Goal: Task Accomplishment & Management: Complete application form

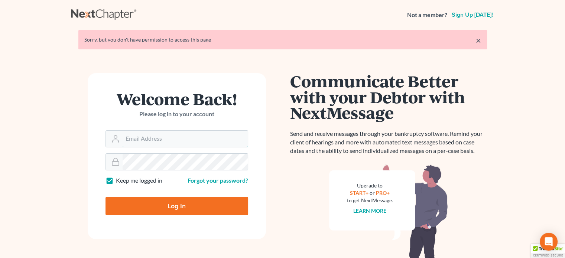
type input "harringtond@nlsa.us"
click at [194, 205] on input "Log In" at bounding box center [177, 206] width 143 height 19
type input "Thinking..."
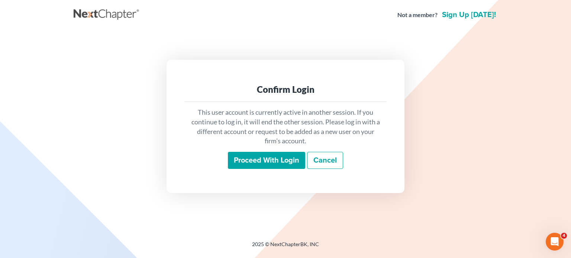
click at [271, 157] on input "Proceed with login" at bounding box center [266, 160] width 77 height 17
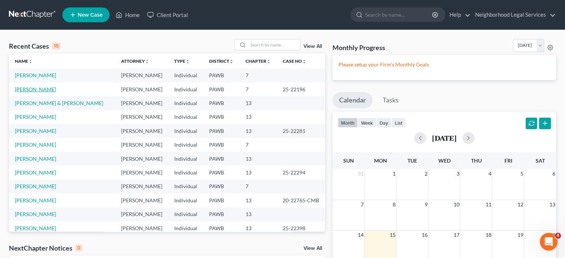
click at [46, 90] on link "[PERSON_NAME]" at bounding box center [35, 89] width 41 height 6
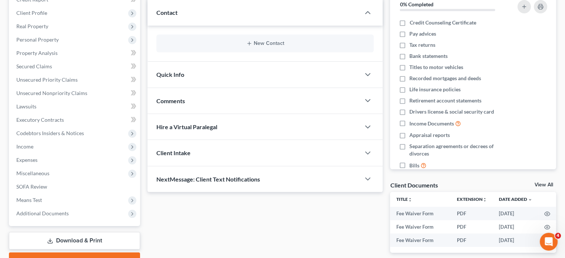
scroll to position [111, 0]
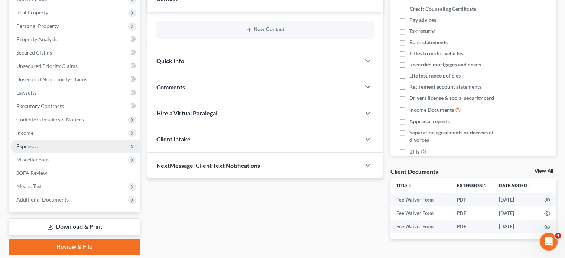
click at [42, 140] on span "Expenses" at bounding box center [75, 146] width 130 height 13
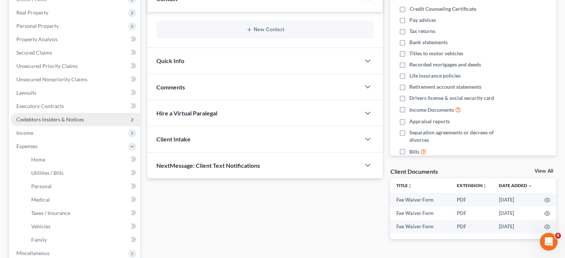
click at [51, 126] on span "Codebtors Insiders & Notices" at bounding box center [75, 119] width 130 height 13
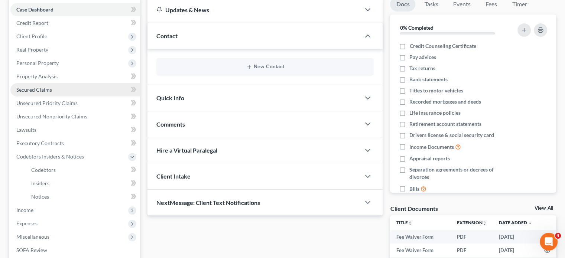
scroll to position [74, 0]
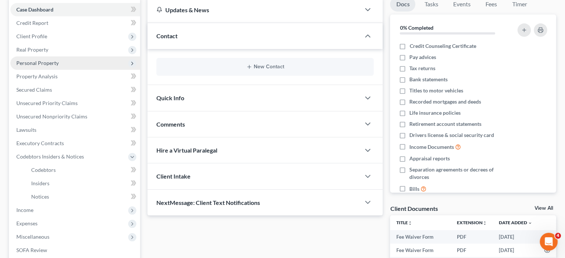
click at [50, 62] on span "Personal Property" at bounding box center [37, 63] width 42 height 6
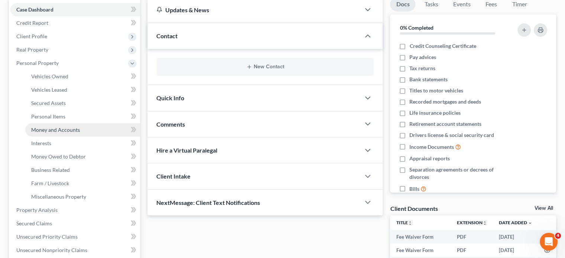
click at [53, 132] on span "Money and Accounts" at bounding box center [55, 130] width 49 height 6
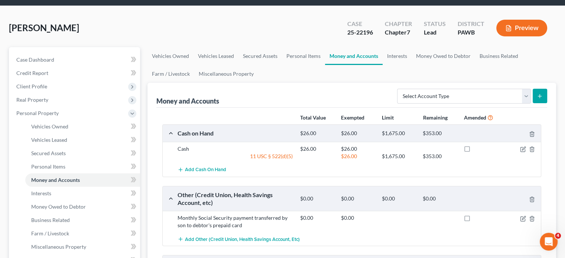
scroll to position [37, 0]
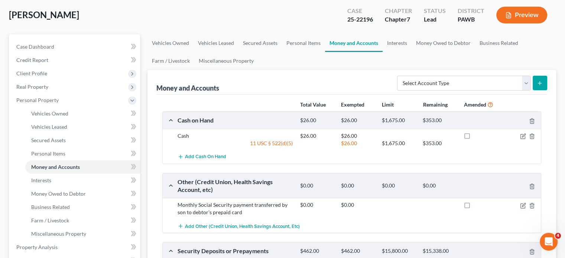
click at [519, 136] on div at bounding box center [521, 135] width 41 height 7
click at [525, 136] on icon "button" at bounding box center [522, 136] width 4 height 4
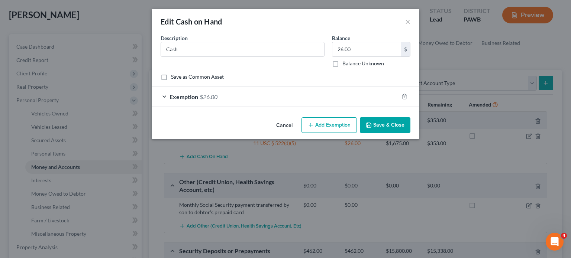
click at [251, 98] on div "Exemption $26.00" at bounding box center [275, 97] width 247 height 20
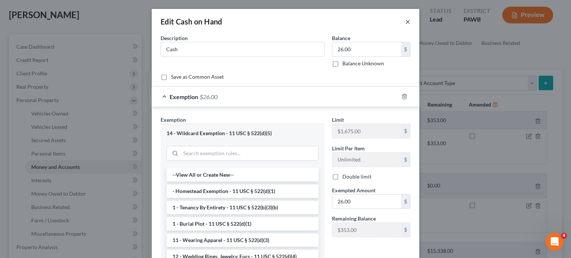
click at [405, 23] on button "×" at bounding box center [407, 21] width 5 height 9
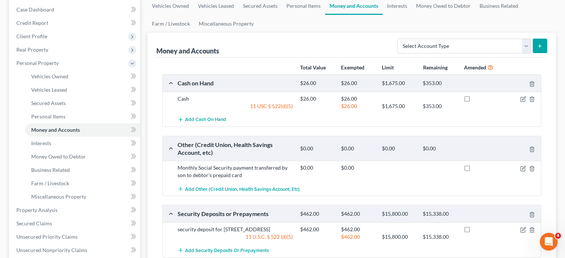
scroll to position [111, 0]
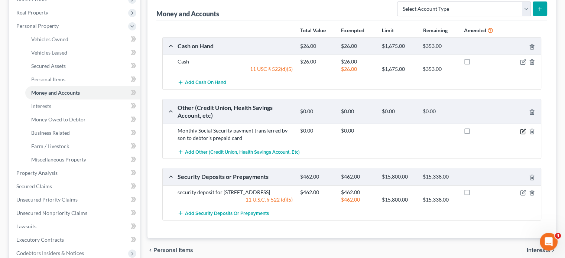
click at [524, 132] on icon "button" at bounding box center [523, 132] width 6 height 6
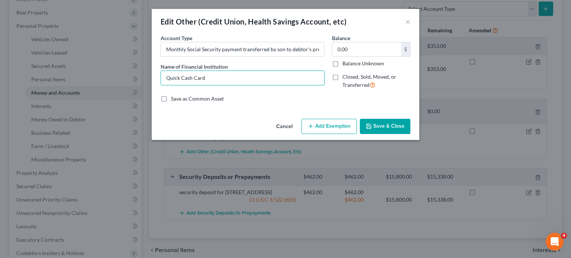
drag, startPoint x: 244, startPoint y: 77, endPoint x: 147, endPoint y: 75, distance: 97.0
click at [147, 75] on div "Edit Other (Credit Union, Health Savings Account, etc) × An exemption set must …" at bounding box center [285, 129] width 571 height 258
click at [249, 107] on div "An exemption set must first be selected from the Filing Information section. Co…" at bounding box center [285, 75] width 267 height 82
click at [409, 21] on button "×" at bounding box center [407, 21] width 5 height 9
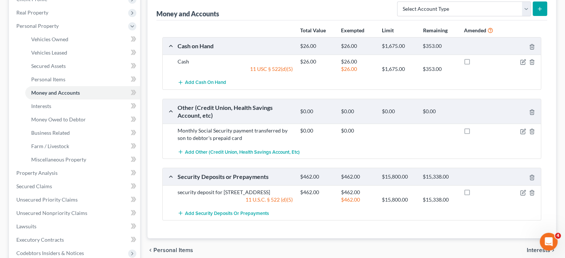
click at [351, 147] on div "Add Other (Credit Union, Health Savings Account, etc)" at bounding box center [358, 152] width 368 height 14
click at [51, 103] on span "Interests" at bounding box center [41, 106] width 20 height 6
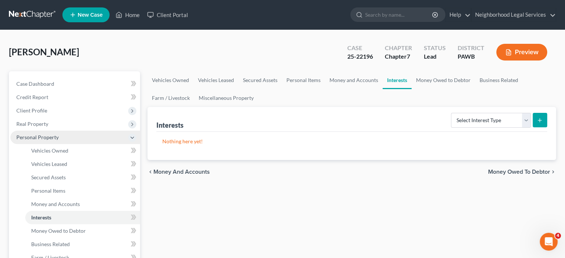
scroll to position [74, 0]
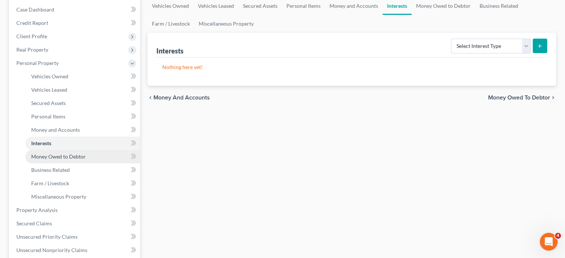
click at [53, 157] on span "Money Owed to Debtor" at bounding box center [58, 156] width 55 height 6
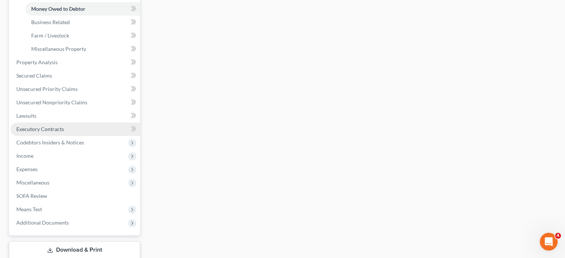
scroll to position [223, 0]
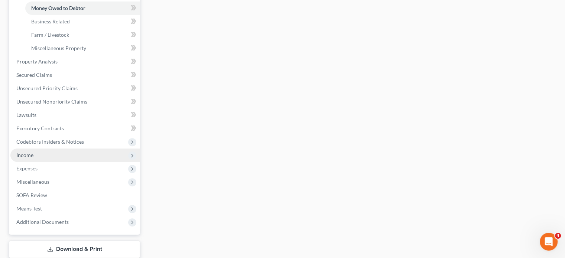
click at [39, 156] on span "Income" at bounding box center [75, 155] width 130 height 13
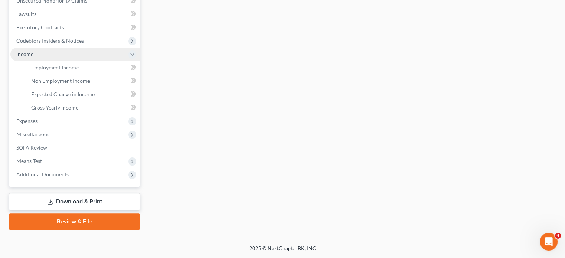
scroll to position [189, 0]
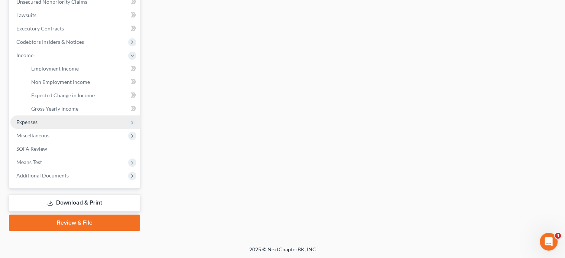
click at [27, 126] on span "Expenses" at bounding box center [75, 122] width 130 height 13
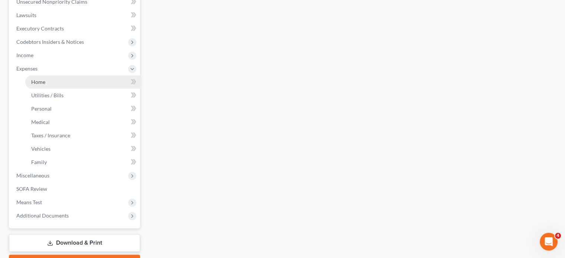
click at [52, 82] on link "Home" at bounding box center [82, 81] width 115 height 13
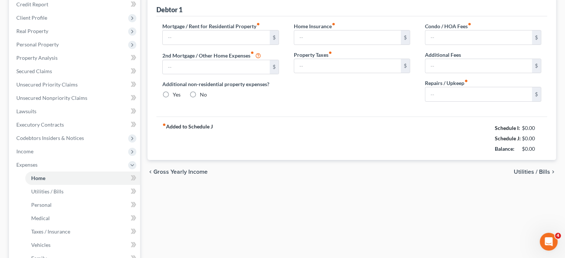
type input "500.00"
type input "0.00"
radio input "true"
type input "0.00"
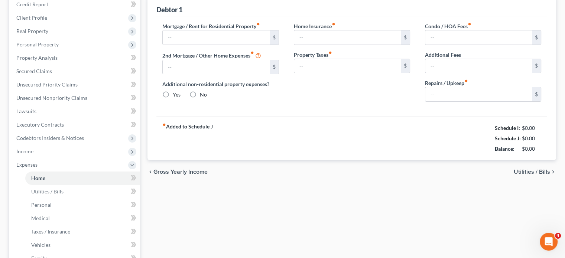
type input "0.00"
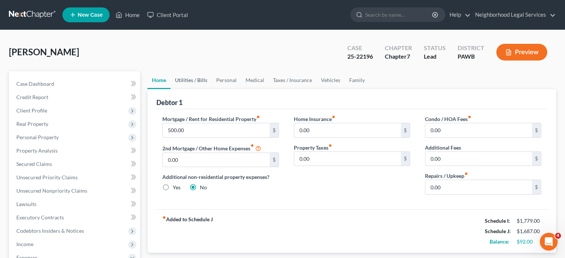
click at [183, 77] on link "Utilities / Bills" at bounding box center [191, 80] width 41 height 18
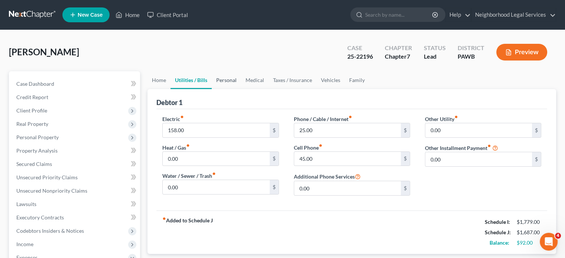
click at [231, 84] on link "Personal" at bounding box center [226, 80] width 29 height 18
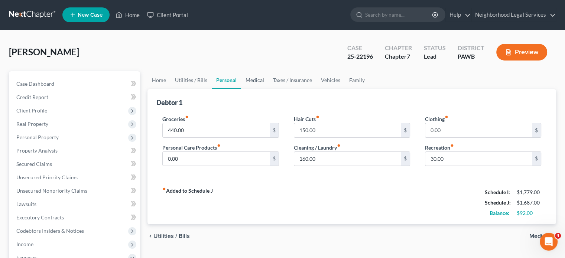
click at [246, 81] on link "Medical" at bounding box center [254, 80] width 27 height 18
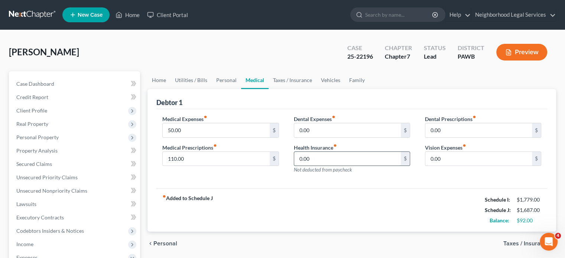
type input "9"
type input "19.00"
click at [314, 206] on div "fiber_manual_record Added to Schedule J Schedule I: $1,779.00 Schedule J: $1,70…" at bounding box center [351, 209] width 391 height 43
click at [224, 77] on link "Personal" at bounding box center [226, 80] width 29 height 18
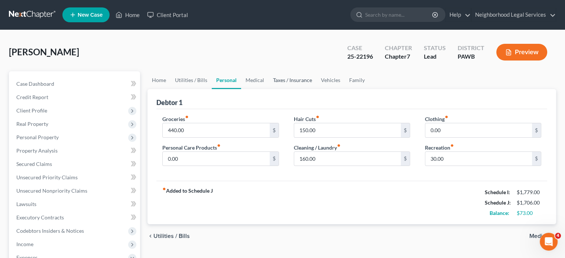
click at [301, 81] on link "Taxes / Insurance" at bounding box center [293, 80] width 48 height 18
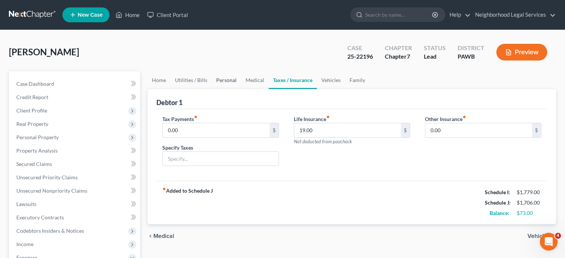
click at [226, 82] on link "Personal" at bounding box center [226, 80] width 29 height 18
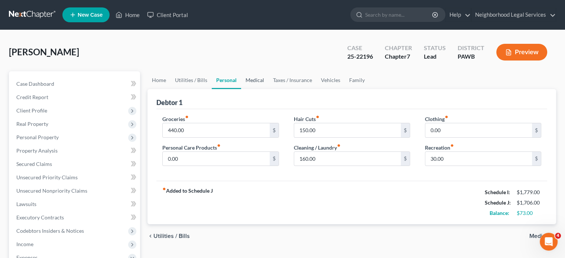
click at [251, 81] on link "Medical" at bounding box center [254, 80] width 27 height 18
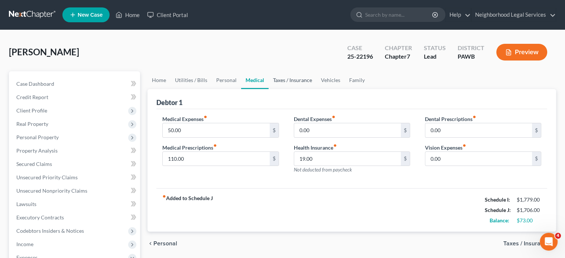
click at [296, 78] on link "Taxes / Insurance" at bounding box center [293, 80] width 48 height 18
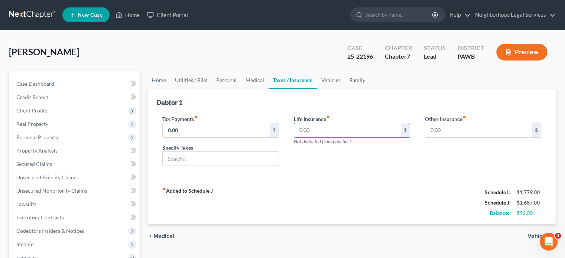
type input "0.00"
click at [354, 193] on div "fiber_manual_record Added to Schedule J Schedule I: $1,779.00 Schedule J: $1,68…" at bounding box center [351, 202] width 391 height 43
click at [254, 81] on link "Medical" at bounding box center [254, 80] width 27 height 18
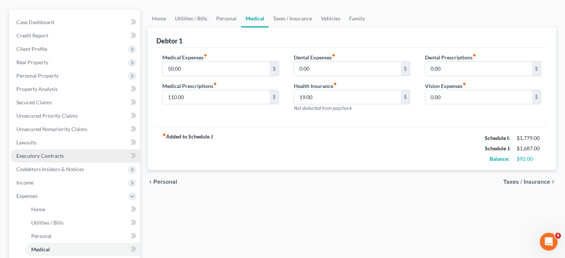
scroll to position [74, 0]
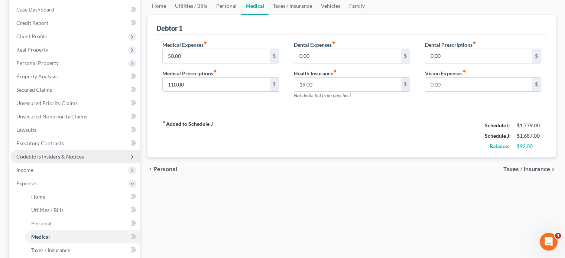
click at [42, 153] on span "Codebtors Insiders & Notices" at bounding box center [50, 156] width 68 height 6
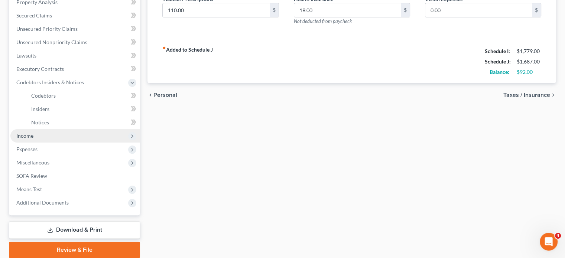
click at [33, 130] on span "Income" at bounding box center [75, 135] width 130 height 13
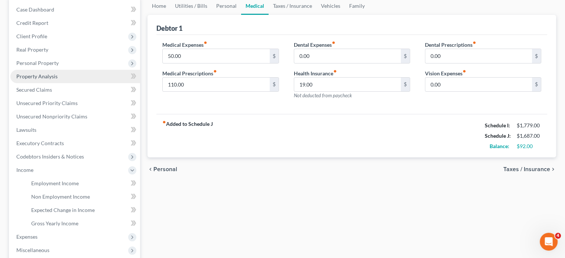
click at [43, 77] on span "Property Analysis" at bounding box center [36, 76] width 41 height 6
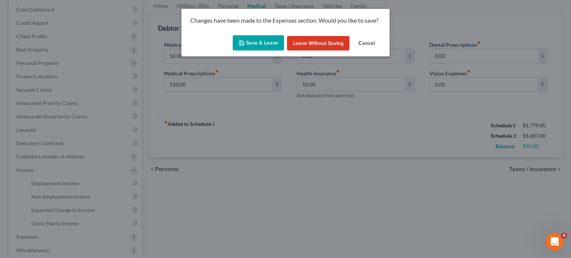
click at [256, 47] on button "Save & Leave" at bounding box center [258, 43] width 51 height 16
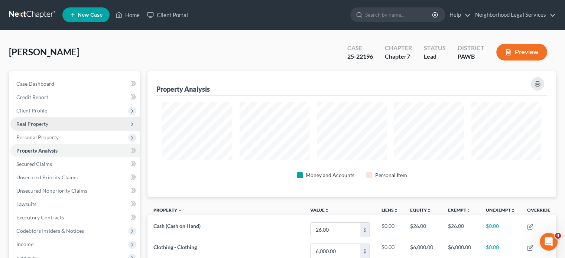
click at [37, 122] on span "Real Property" at bounding box center [32, 124] width 32 height 6
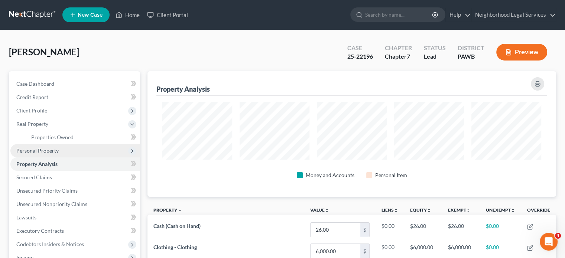
click at [45, 151] on span "Personal Property" at bounding box center [37, 150] width 42 height 6
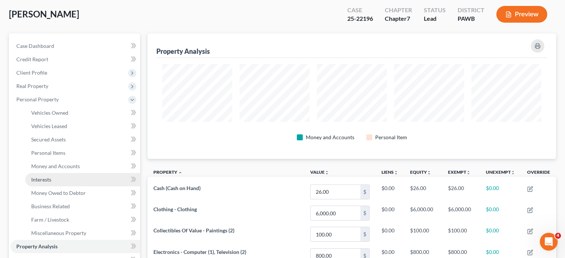
scroll to position [74, 0]
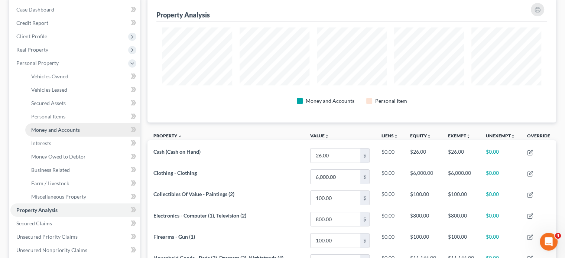
click at [74, 131] on span "Money and Accounts" at bounding box center [55, 130] width 49 height 6
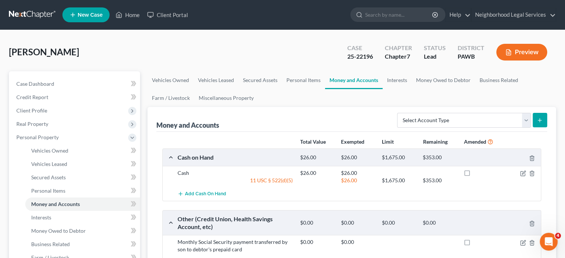
scroll to position [111, 0]
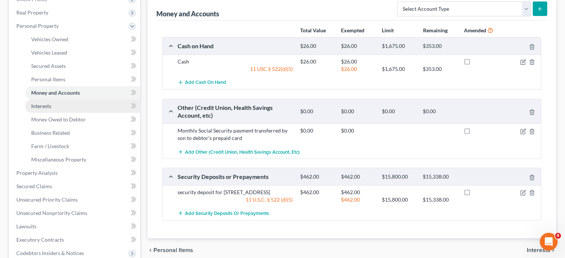
click at [57, 108] on link "Interests" at bounding box center [82, 106] width 115 height 13
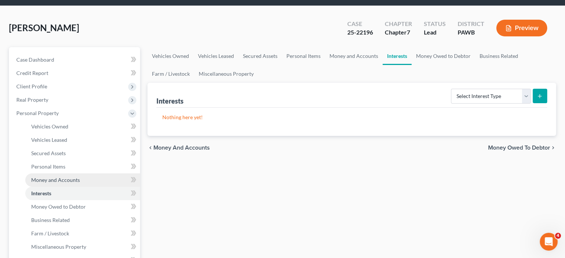
scroll to position [37, 0]
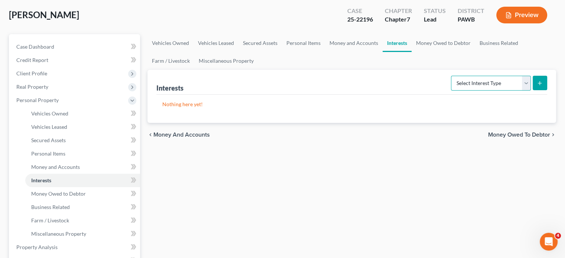
click at [529, 85] on select "Select Interest Type 401K Annuity Bond Education IRA Government Bond Government…" at bounding box center [491, 83] width 80 height 15
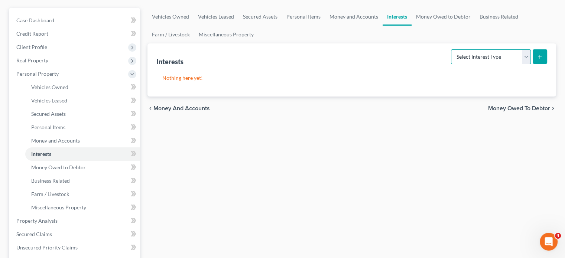
scroll to position [74, 0]
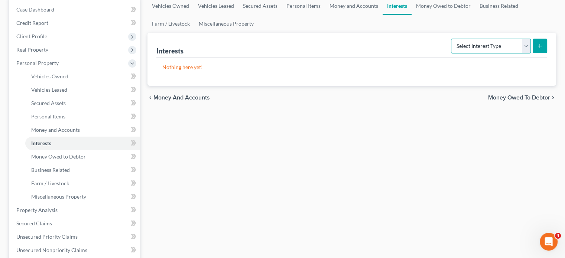
click at [525, 49] on select "Select Interest Type 401K Annuity Bond Education IRA Government Bond Government…" at bounding box center [491, 46] width 80 height 15
click at [343, 188] on div "Vehicles Owned Vehicles Leased Secured Assets Personal Items Money and Accounts…" at bounding box center [352, 211] width 416 height 429
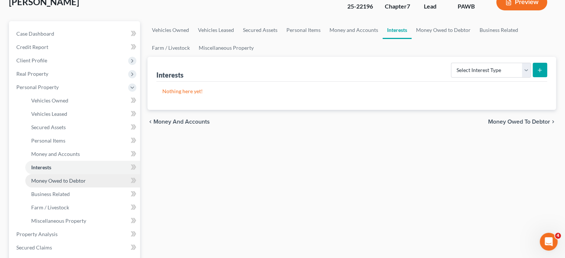
scroll to position [37, 0]
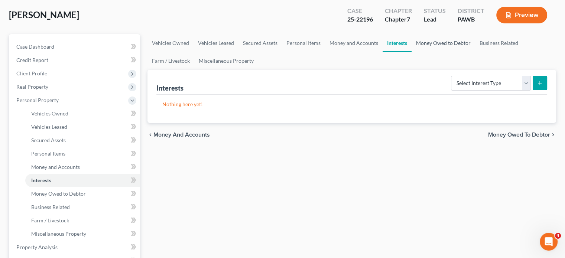
click at [444, 41] on link "Money Owed to Debtor" at bounding box center [444, 43] width 64 height 18
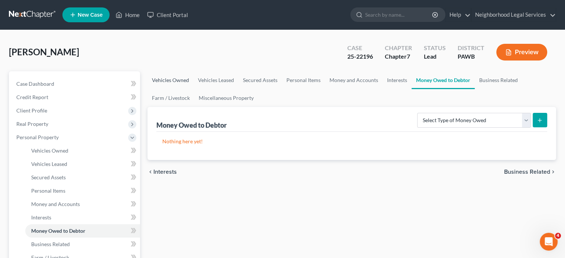
click at [171, 78] on link "Vehicles Owned" at bounding box center [170, 80] width 46 height 18
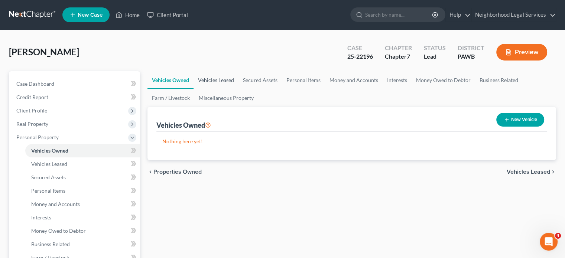
click at [210, 78] on link "Vehicles Leased" at bounding box center [216, 80] width 45 height 18
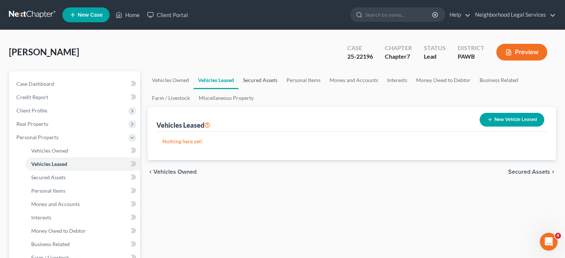
click at [260, 81] on link "Secured Assets" at bounding box center [259, 80] width 43 height 18
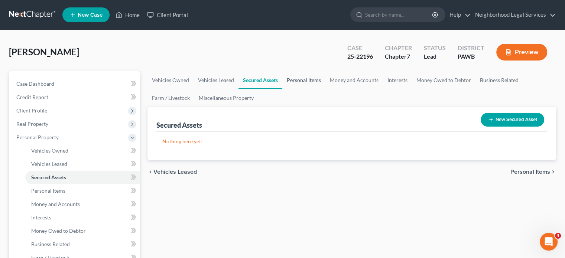
click at [295, 78] on link "Personal Items" at bounding box center [303, 80] width 43 height 18
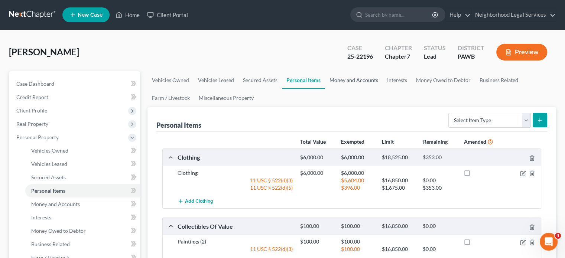
click at [344, 77] on link "Money and Accounts" at bounding box center [354, 80] width 58 height 18
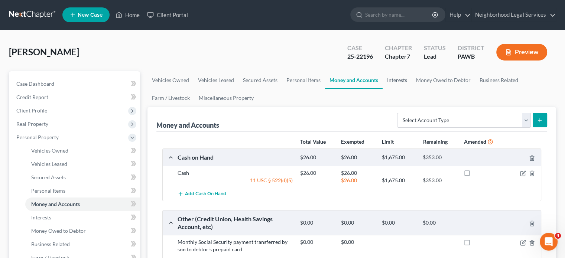
click at [390, 83] on link "Interests" at bounding box center [397, 80] width 29 height 18
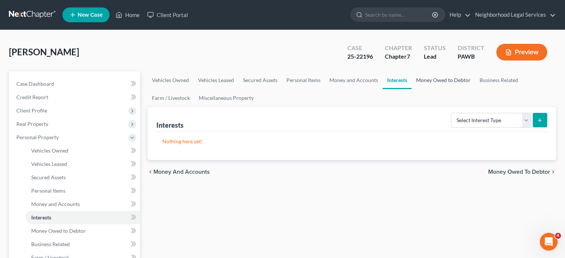
click at [442, 81] on link "Money Owed to Debtor" at bounding box center [444, 80] width 64 height 18
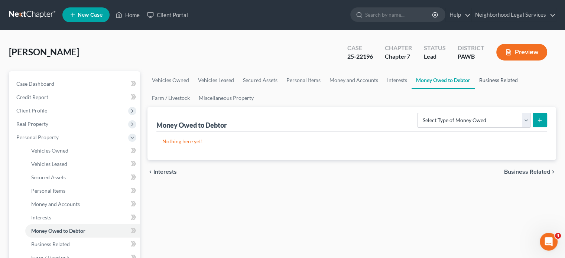
click at [499, 78] on link "Business Related" at bounding box center [499, 80] width 48 height 18
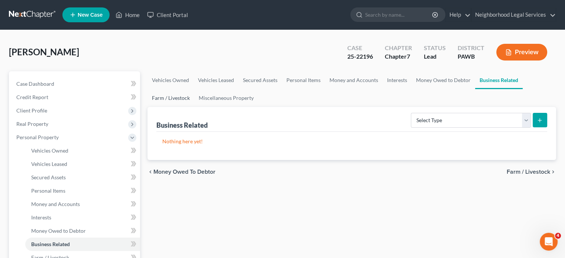
click at [178, 99] on link "Farm / Livestock" at bounding box center [170, 98] width 47 height 18
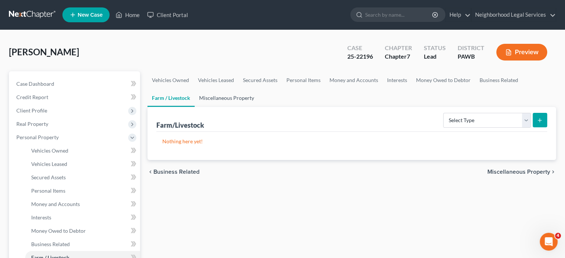
click at [233, 97] on link "Miscellaneous Property" at bounding box center [227, 98] width 64 height 18
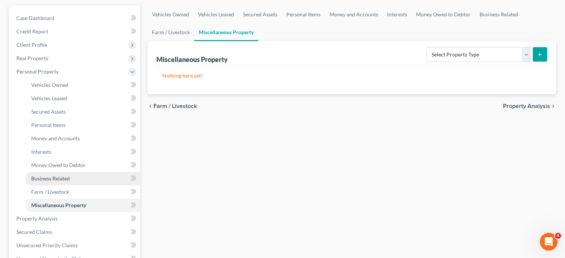
scroll to position [111, 0]
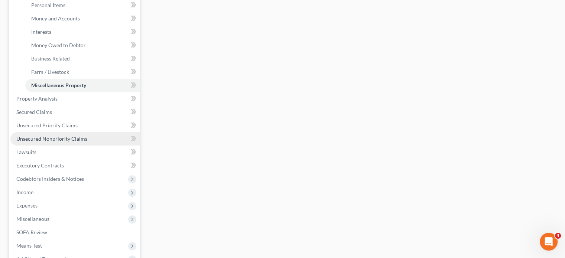
click at [51, 139] on span "Unsecured Nonpriority Claims" at bounding box center [51, 139] width 71 height 6
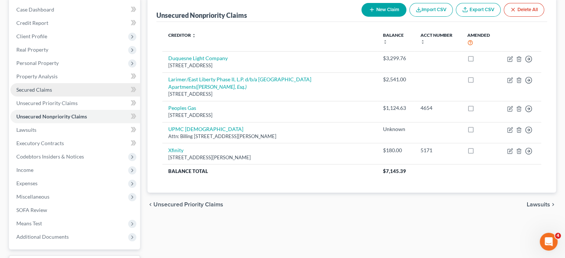
click at [53, 88] on link "Secured Claims" at bounding box center [75, 89] width 130 height 13
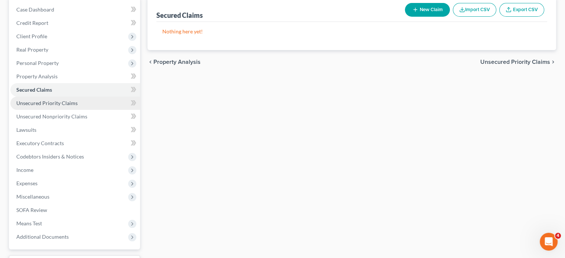
click at [55, 101] on span "Unsecured Priority Claims" at bounding box center [46, 103] width 61 height 6
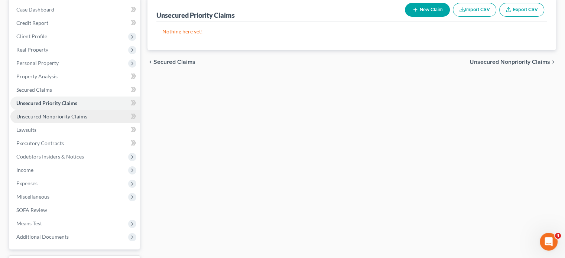
click at [59, 112] on link "Unsecured Nonpriority Claims" at bounding box center [75, 116] width 130 height 13
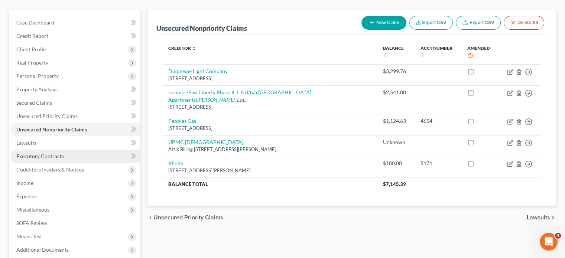
scroll to position [74, 0]
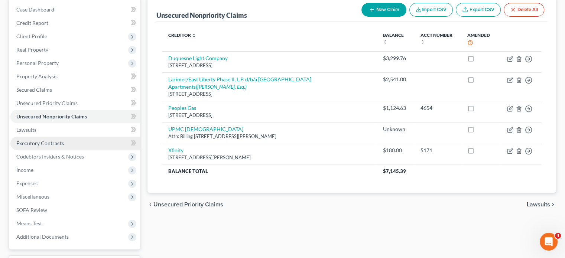
click at [36, 147] on link "Executory Contracts" at bounding box center [75, 143] width 130 height 13
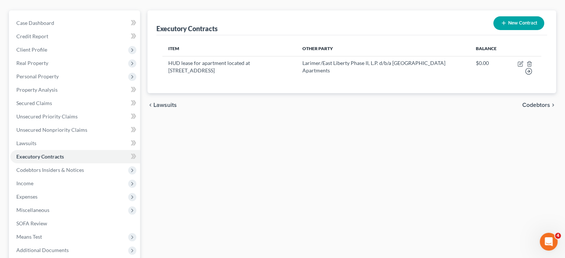
scroll to position [74, 0]
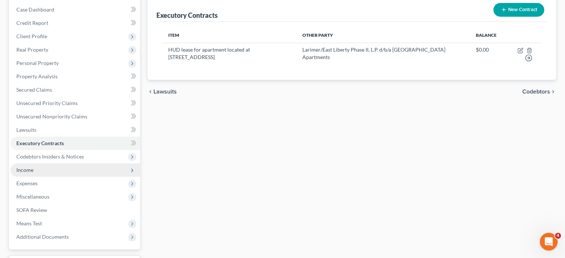
click at [44, 173] on span "Income" at bounding box center [75, 169] width 130 height 13
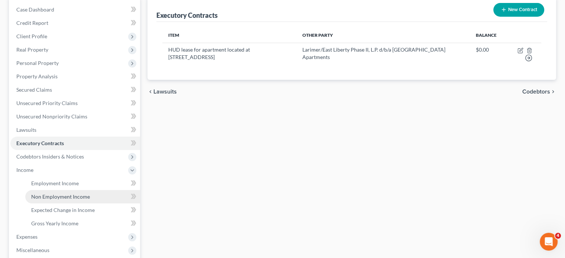
click at [55, 197] on span "Non Employment Income" at bounding box center [60, 197] width 59 height 6
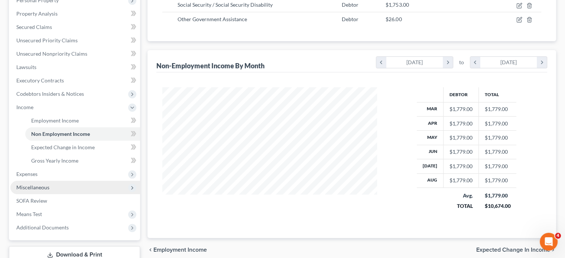
scroll to position [149, 0]
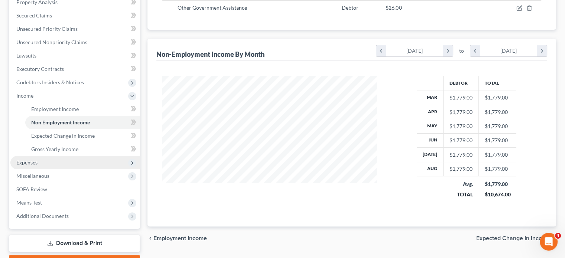
click at [41, 162] on span "Expenses" at bounding box center [75, 162] width 130 height 13
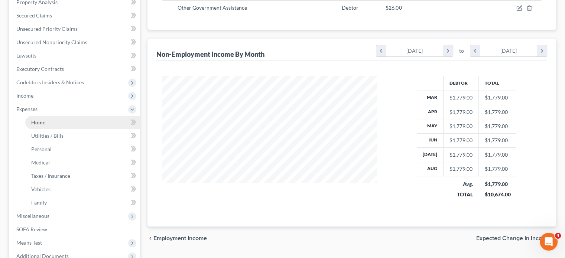
click at [51, 126] on link "Home" at bounding box center [82, 122] width 115 height 13
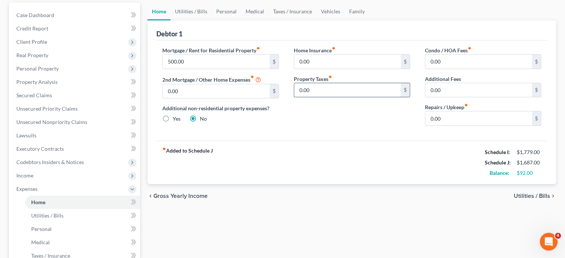
scroll to position [37, 0]
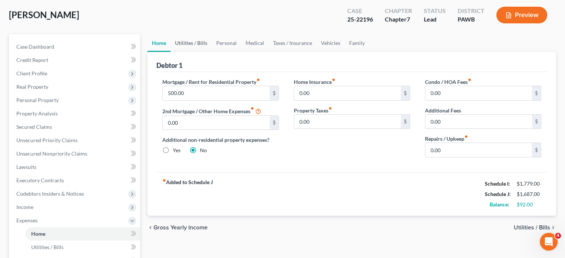
click at [187, 40] on link "Utilities / Bills" at bounding box center [191, 43] width 41 height 18
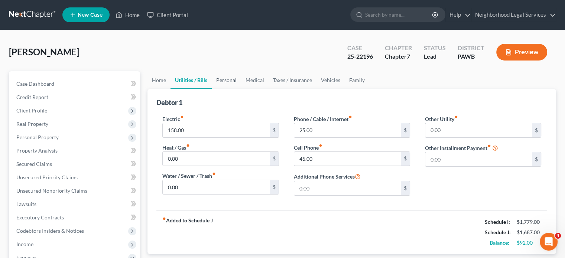
click at [234, 86] on link "Personal" at bounding box center [226, 80] width 29 height 18
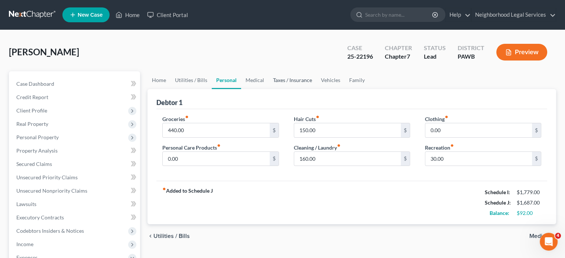
click at [270, 83] on link "Taxes / Insurance" at bounding box center [293, 80] width 48 height 18
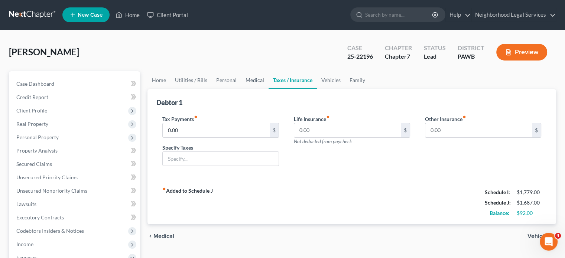
click at [254, 82] on link "Medical" at bounding box center [254, 80] width 27 height 18
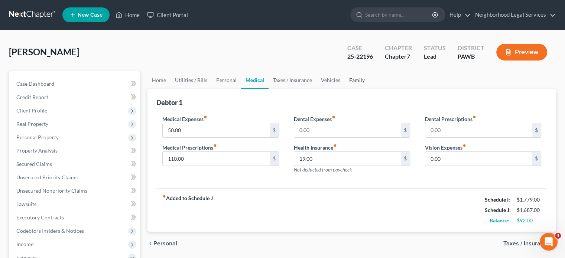
click at [359, 85] on link "Family" at bounding box center [357, 80] width 25 height 18
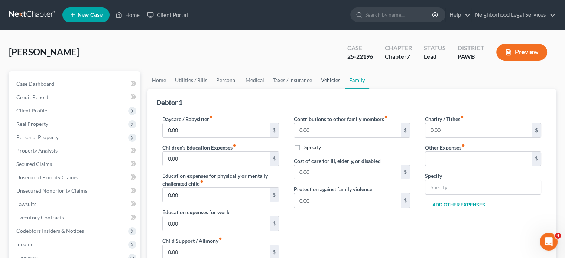
click at [338, 80] on link "Vehicles" at bounding box center [331, 80] width 28 height 18
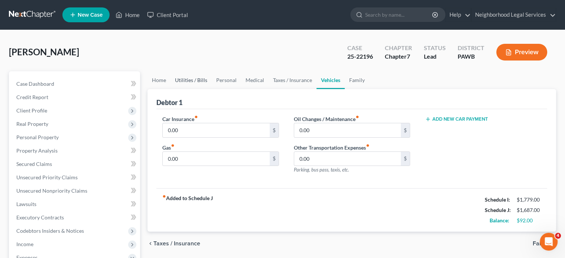
click at [193, 80] on link "Utilities / Bills" at bounding box center [191, 80] width 41 height 18
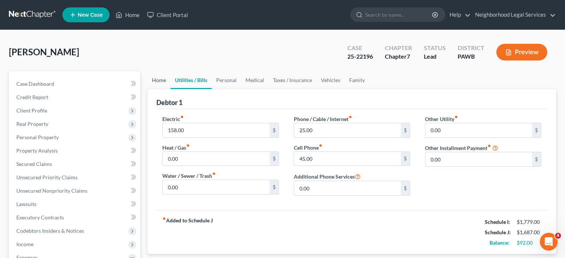
click at [167, 83] on link "Home" at bounding box center [158, 80] width 23 height 18
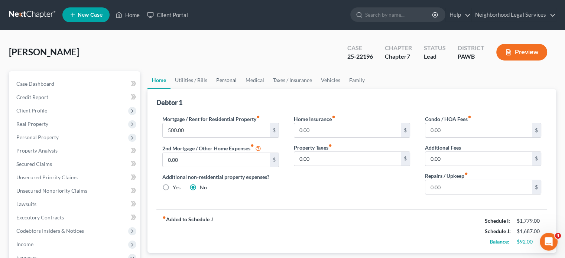
click at [223, 81] on link "Personal" at bounding box center [226, 80] width 29 height 18
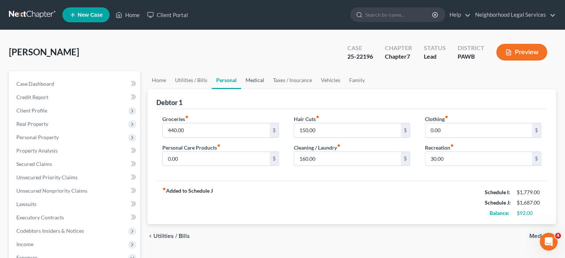
click at [247, 81] on link "Medical" at bounding box center [254, 80] width 27 height 18
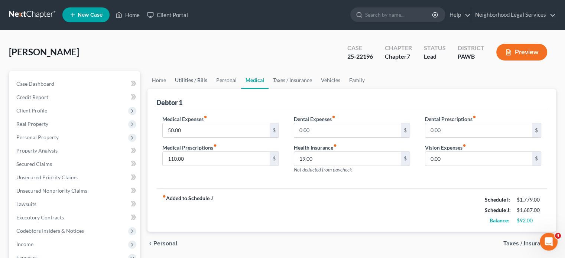
click at [196, 77] on link "Utilities / Bills" at bounding box center [191, 80] width 41 height 18
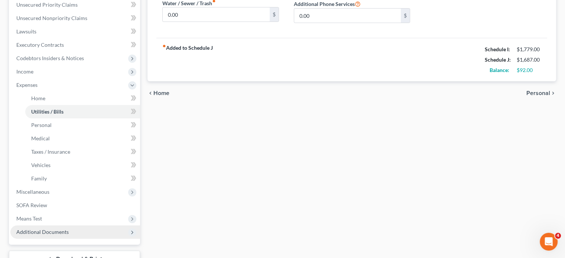
scroll to position [186, 0]
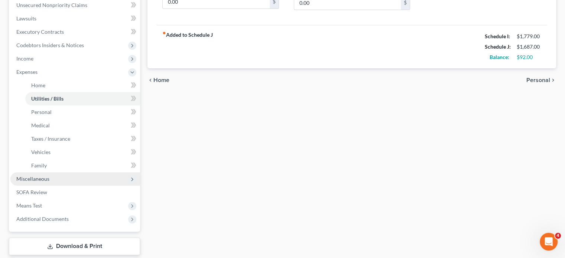
click at [43, 175] on span "Miscellaneous" at bounding box center [75, 178] width 130 height 13
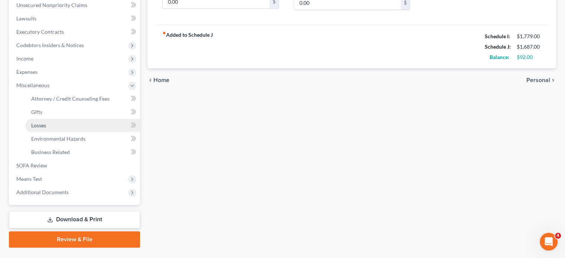
click at [42, 120] on link "Losses" at bounding box center [82, 125] width 115 height 13
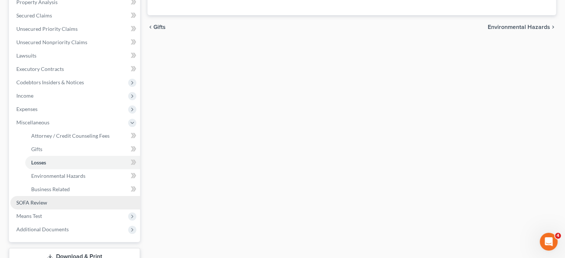
click at [38, 202] on span "SOFA Review" at bounding box center [31, 202] width 31 height 6
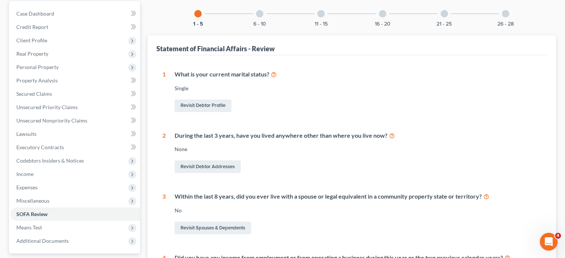
scroll to position [149, 0]
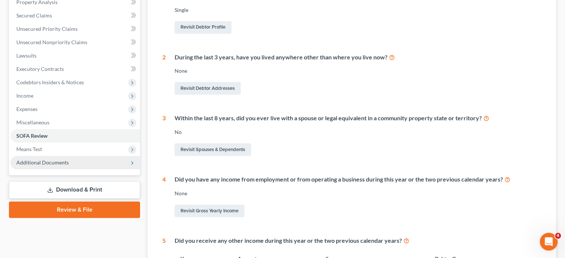
click at [46, 165] on span "Additional Documents" at bounding box center [42, 162] width 52 height 6
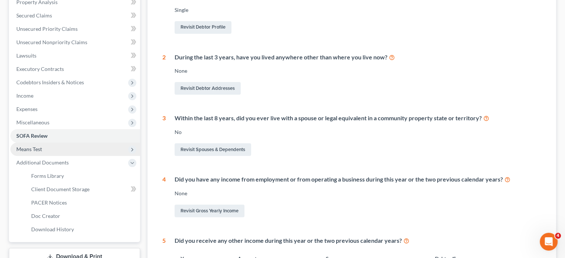
click at [46, 145] on span "Means Test" at bounding box center [75, 149] width 130 height 13
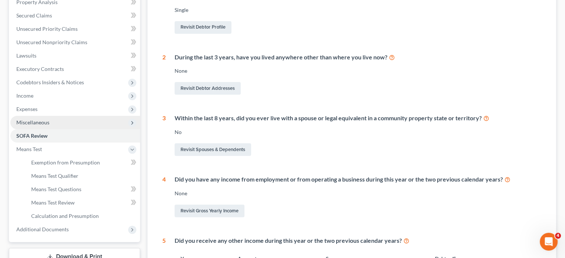
click at [46, 127] on span "Miscellaneous" at bounding box center [75, 122] width 130 height 13
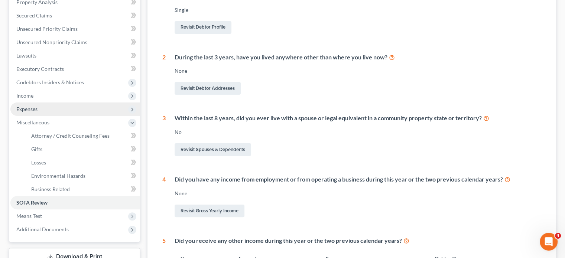
click at [33, 115] on span "Expenses" at bounding box center [75, 109] width 130 height 13
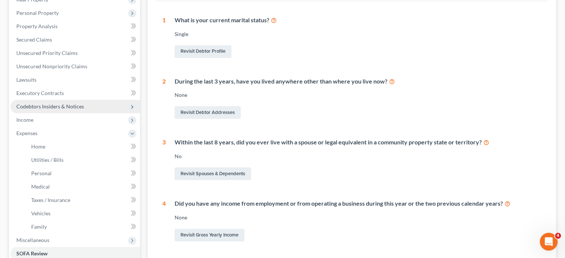
scroll to position [111, 0]
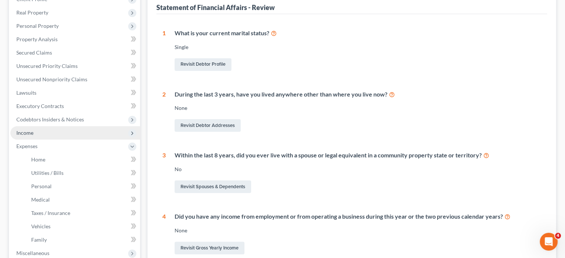
click at [42, 136] on span "Income" at bounding box center [75, 132] width 130 height 13
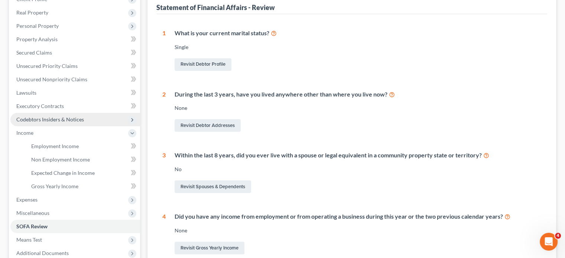
click at [51, 113] on span "Codebtors Insiders & Notices" at bounding box center [75, 119] width 130 height 13
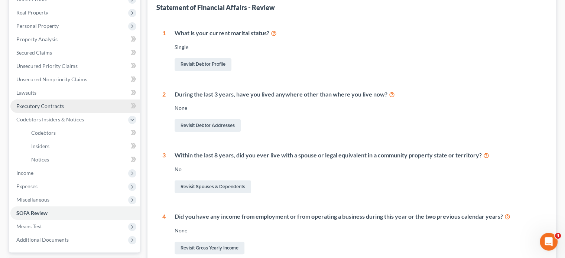
click at [51, 111] on link "Executory Contracts" at bounding box center [75, 106] width 130 height 13
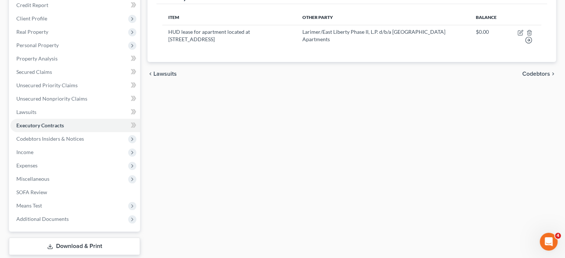
scroll to position [136, 0]
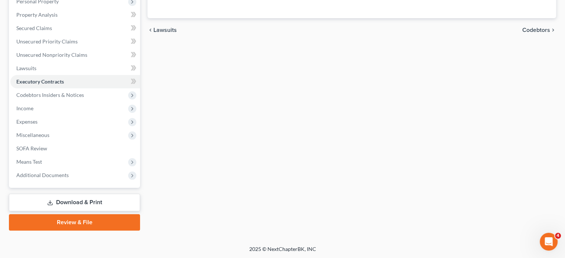
click at [85, 204] on link "Download & Print" at bounding box center [74, 202] width 131 height 17
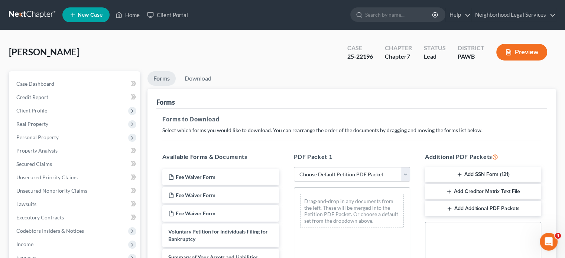
click at [377, 172] on select "Choose Default Petition PDF Packet Complete Bankruptcy Petition (all forms and …" at bounding box center [352, 174] width 116 height 15
select select "0"
click at [294, 167] on select "Choose Default Petition PDF Packet Complete Bankruptcy Petition (all forms and …" at bounding box center [352, 174] width 116 height 15
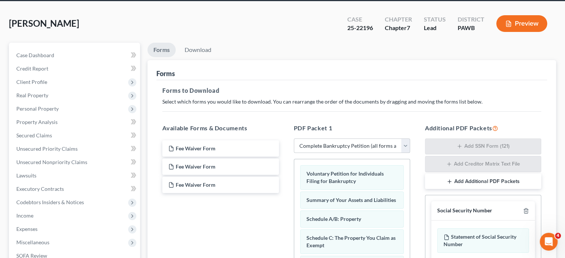
scroll to position [111, 0]
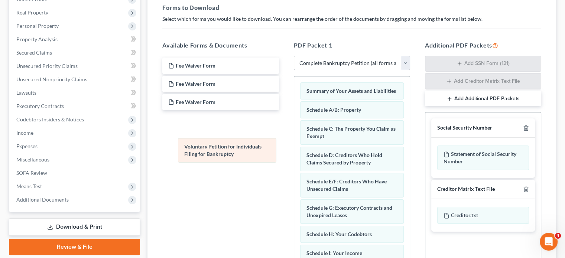
drag, startPoint x: 322, startPoint y: 98, endPoint x: 198, endPoint y: 132, distance: 129.4
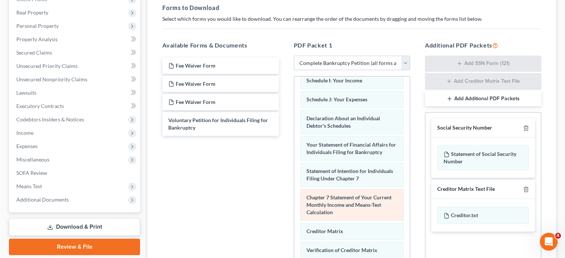
scroll to position [186, 0]
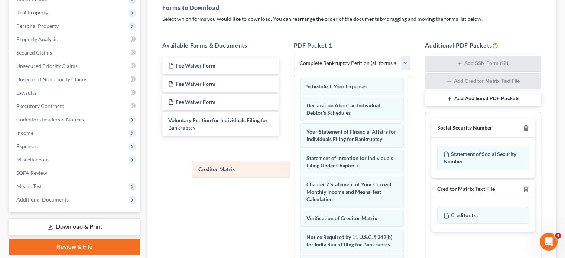
drag, startPoint x: 331, startPoint y: 224, endPoint x: 221, endPoint y: 169, distance: 122.3
click at [294, 169] on div "Creditor Matrix Summary of Your Assets and Liabilities Schedule A/B: Property S…" at bounding box center [352, 103] width 116 height 424
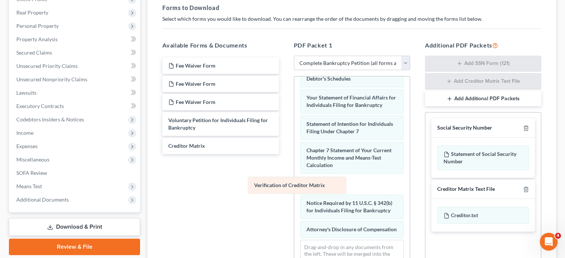
scroll to position [213, 0]
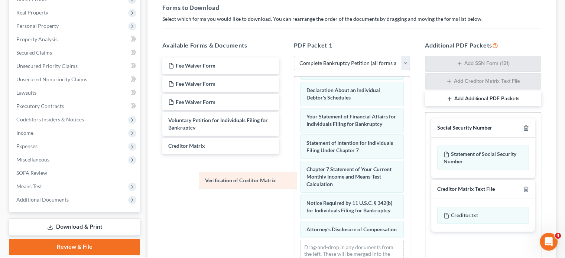
drag, startPoint x: 338, startPoint y: 188, endPoint x: 237, endPoint y: 182, distance: 101.2
click at [294, 182] on div "Verification of Creditor Matrix Summary of Your Assets and Liabilities Schedule…" at bounding box center [352, 78] width 116 height 405
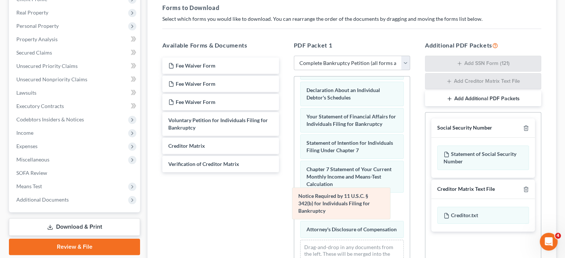
scroll to position [187, 0]
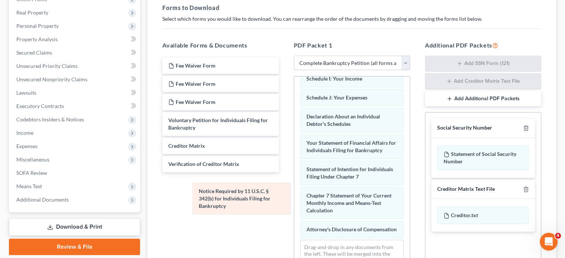
drag, startPoint x: 360, startPoint y: 201, endPoint x: 252, endPoint y: 196, distance: 107.5
click at [294, 196] on div "Notice Required by 11 U.S.C. § 342(b) for Individuals Filing for Bankruptcy Sum…" at bounding box center [352, 91] width 116 height 378
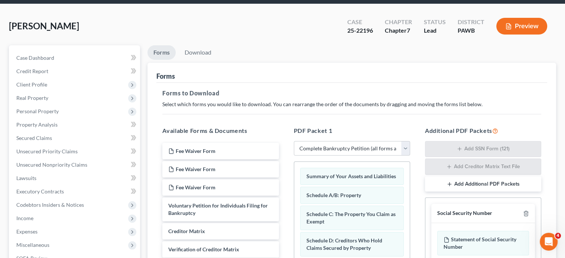
scroll to position [0, 0]
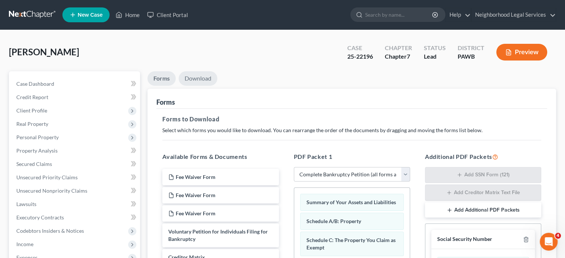
click at [207, 80] on link "Download" at bounding box center [198, 78] width 39 height 14
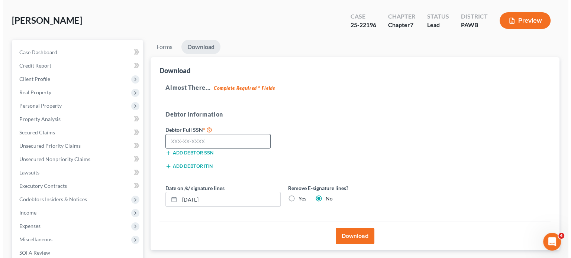
scroll to position [74, 0]
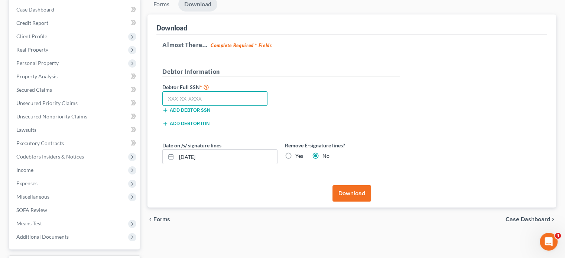
paste input "192-52-7775"
type input "192-52-7775"
click at [193, 156] on input "[DATE]" at bounding box center [226, 157] width 101 height 14
type input "0"
type input "[DATE]"
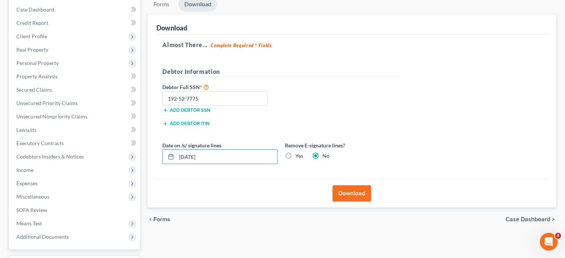
click at [269, 218] on div "chevron_left Forms Case Dashboard chevron_right" at bounding box center [351, 220] width 409 height 24
click at [337, 195] on button "Download" at bounding box center [351, 193] width 39 height 16
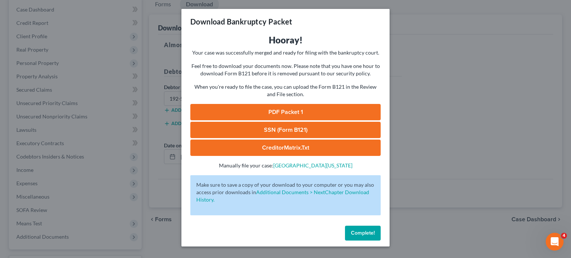
click at [278, 112] on link "PDF Packet 1" at bounding box center [285, 112] width 190 height 16
click at [284, 146] on link "CreditorMatrix.txt" at bounding box center [285, 148] width 190 height 16
